Goal: Find specific page/section: Find specific page/section

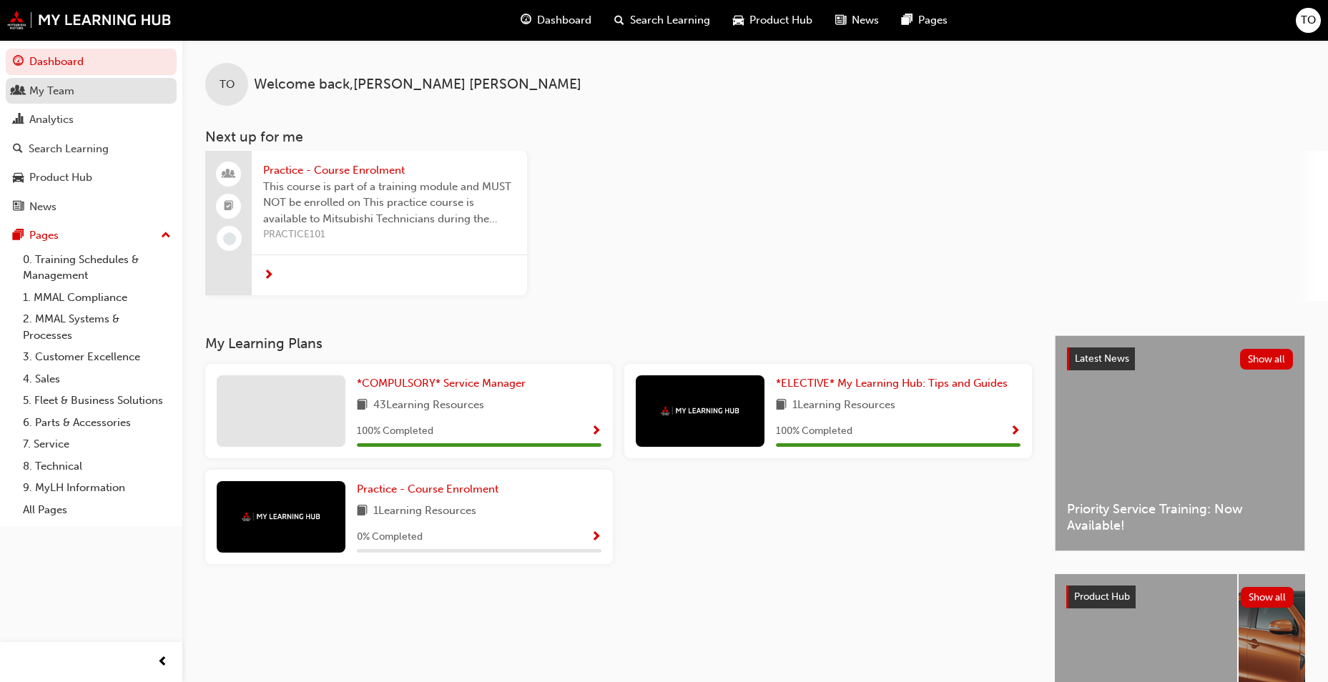
click at [65, 92] on div "My Team" at bounding box center [51, 91] width 45 height 16
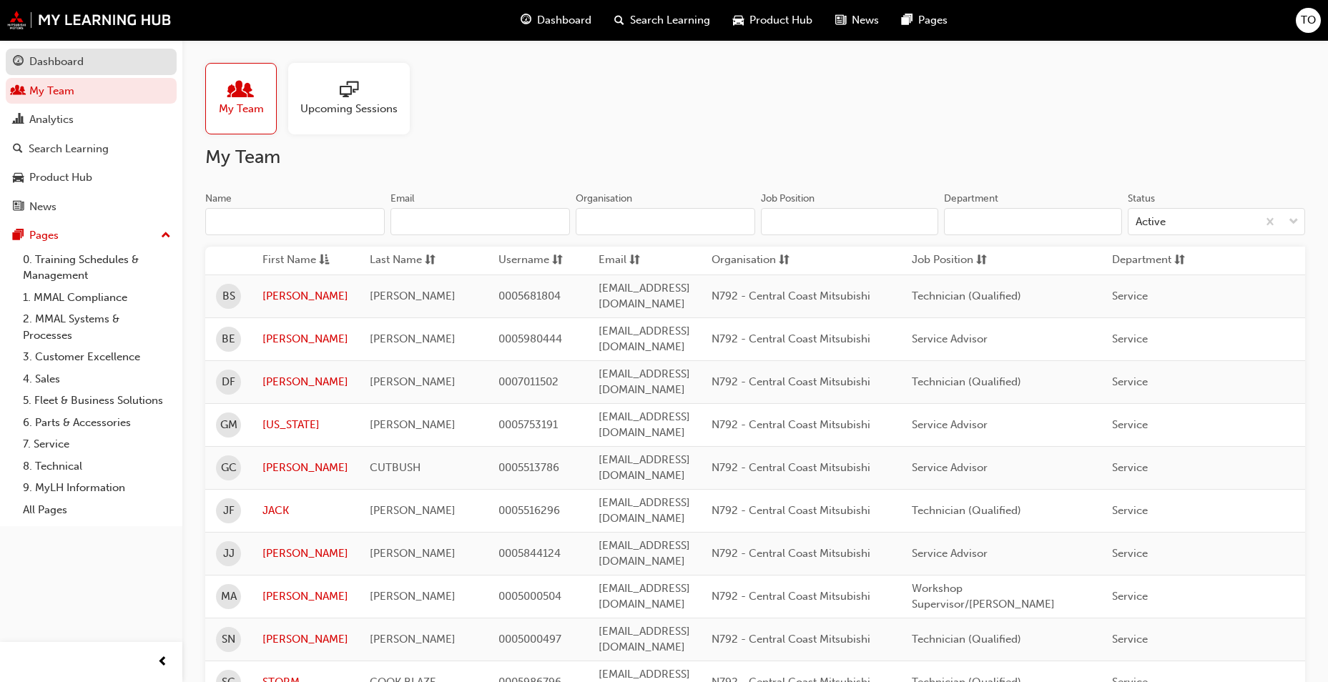
click at [56, 66] on div "Dashboard" at bounding box center [56, 62] width 54 height 16
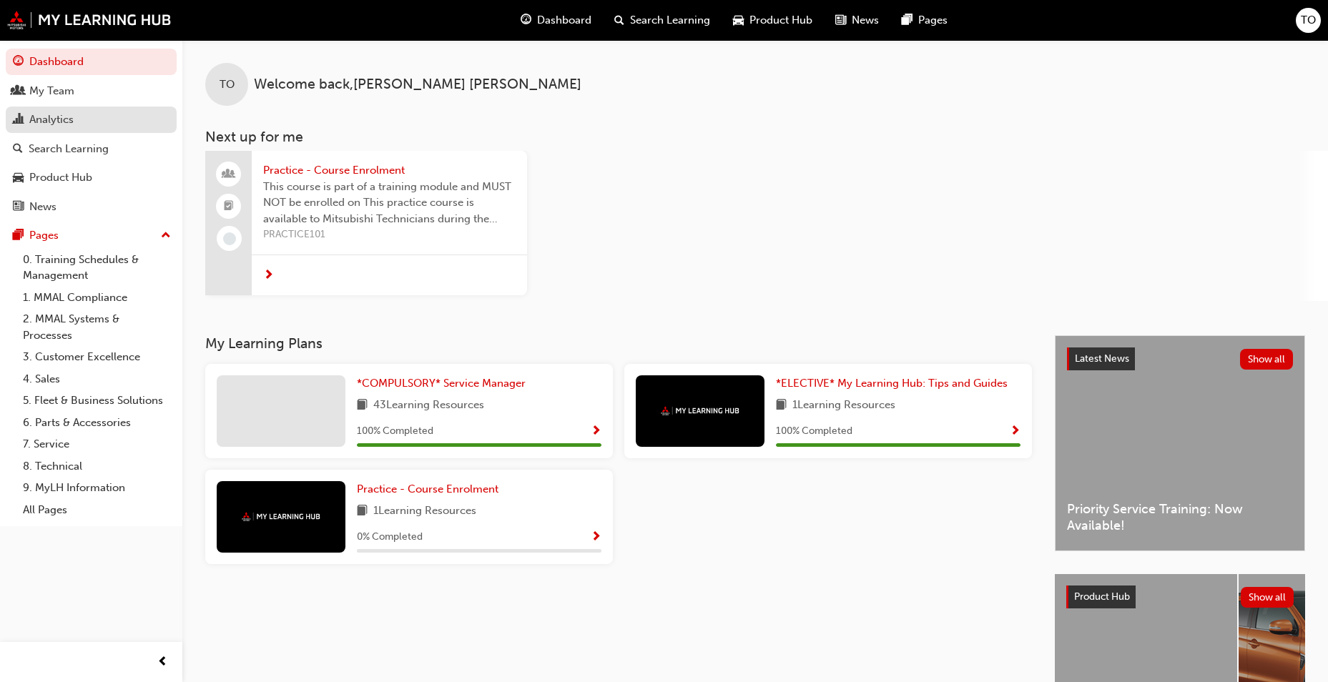
click at [46, 118] on div "Analytics" at bounding box center [51, 120] width 44 height 16
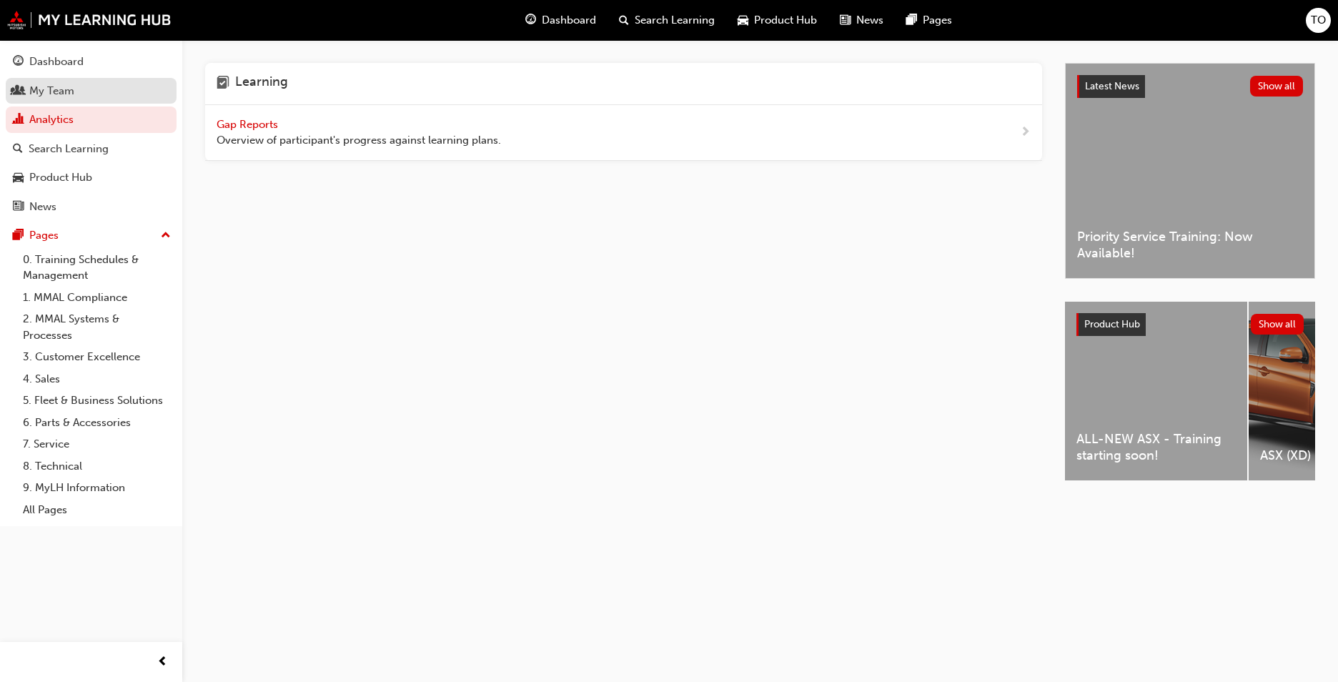
click at [48, 89] on div "My Team" at bounding box center [51, 91] width 45 height 16
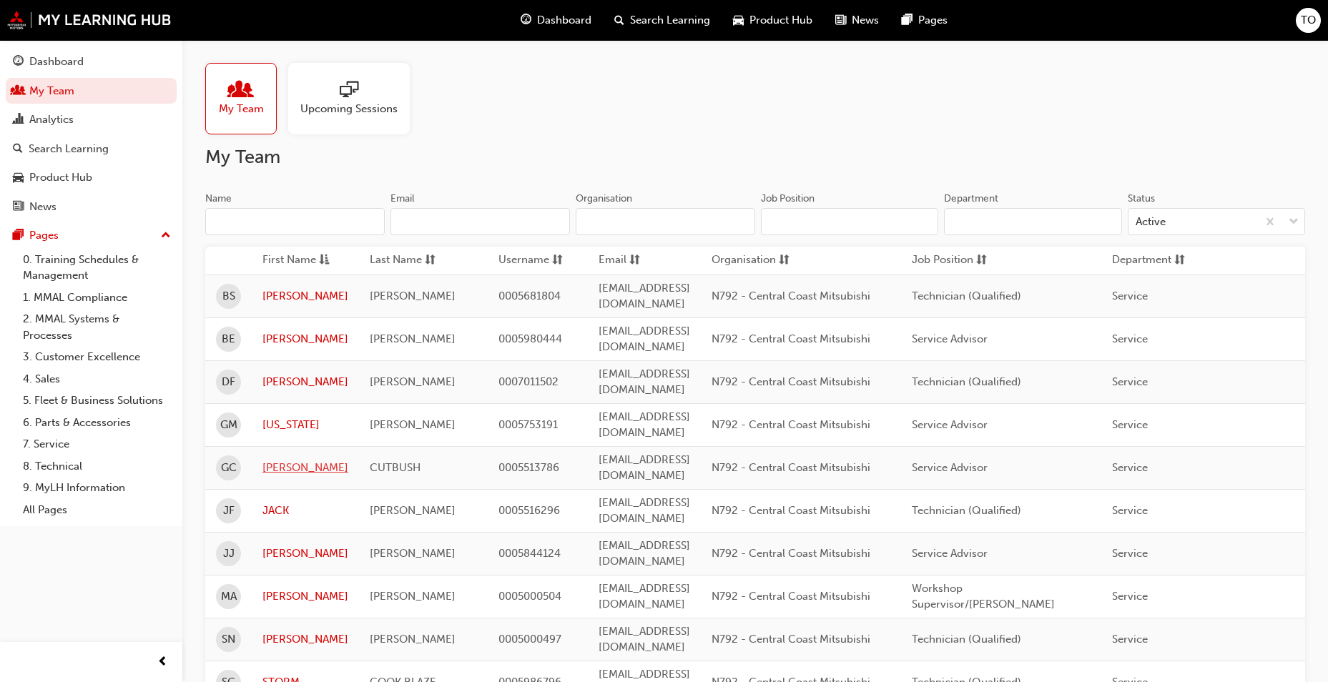
click at [278, 460] on link "[PERSON_NAME]" at bounding box center [305, 468] width 86 height 16
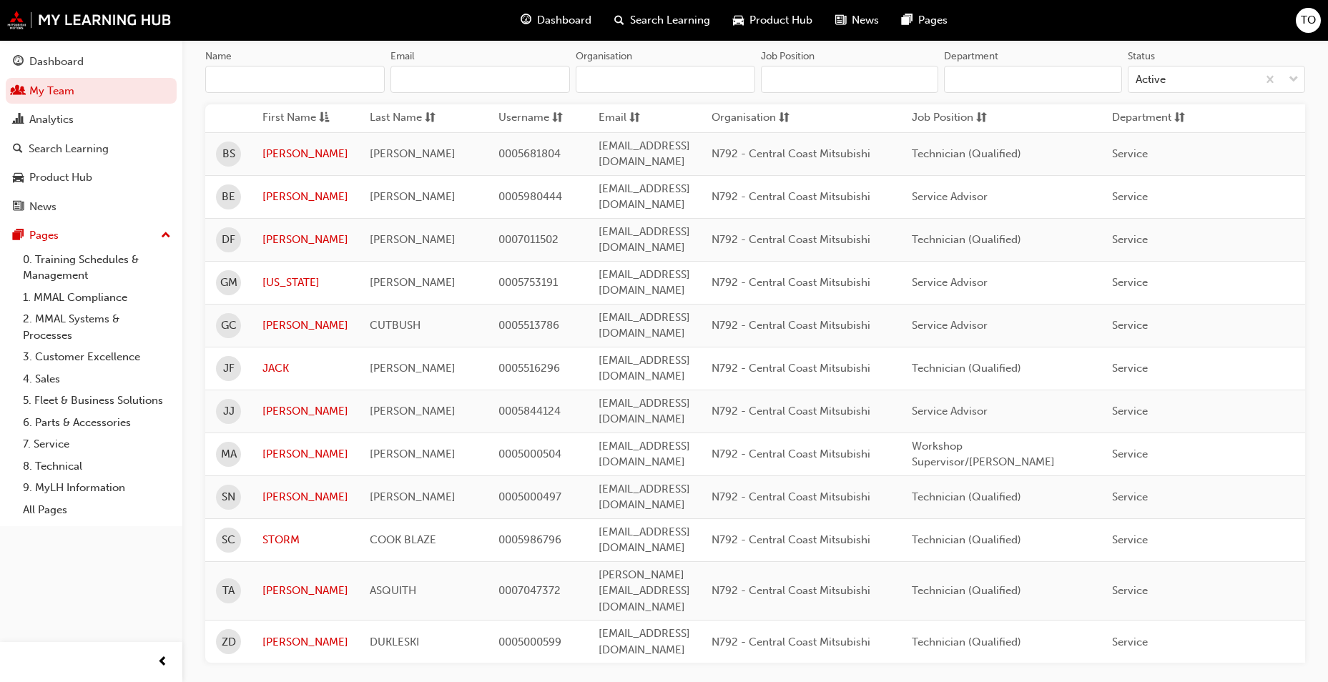
scroll to position [143, 0]
